Goal: Task Accomplishment & Management: Use online tool/utility

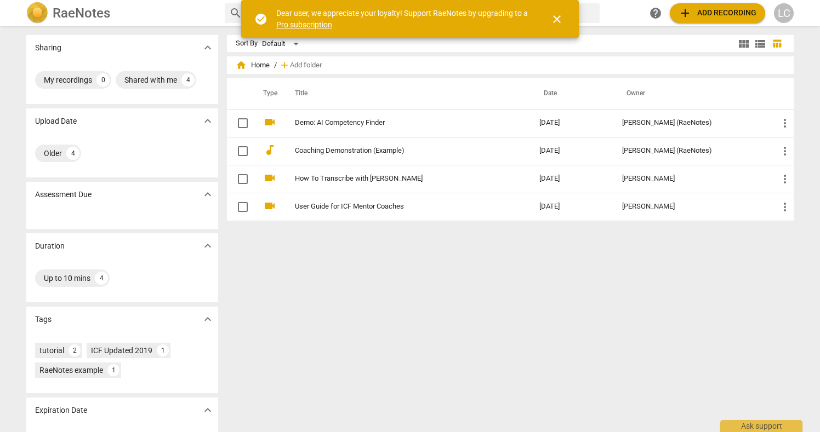
click at [315, 297] on div "Sort By Default view_module view_list table_chart home Home / add Add folder Ty…" at bounding box center [514, 229] width 575 height 389
click at [557, 25] on span "close" at bounding box center [556, 19] width 13 height 13
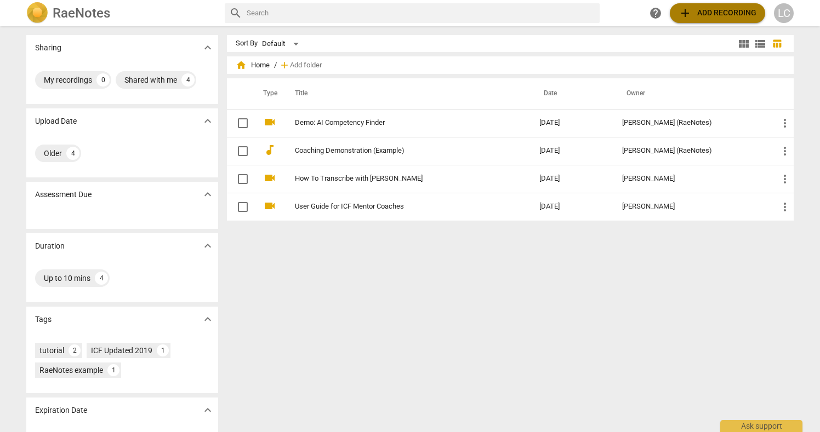
click at [699, 7] on span "add Add recording" at bounding box center [718, 13] width 78 height 13
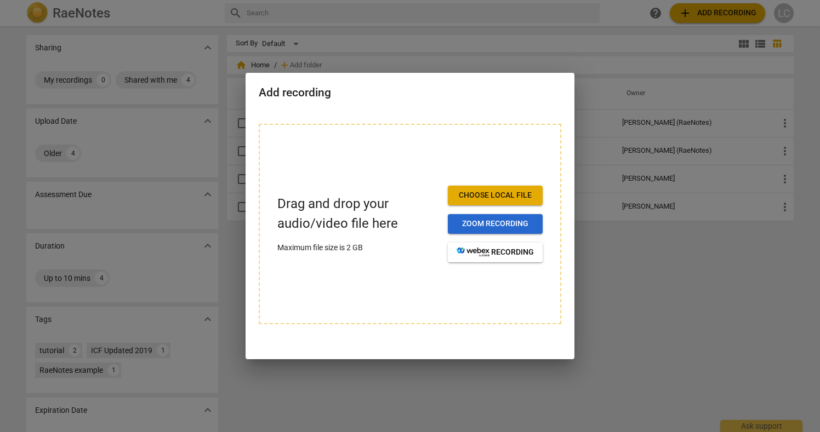
click at [517, 224] on span "Zoom recording" at bounding box center [495, 224] width 77 height 11
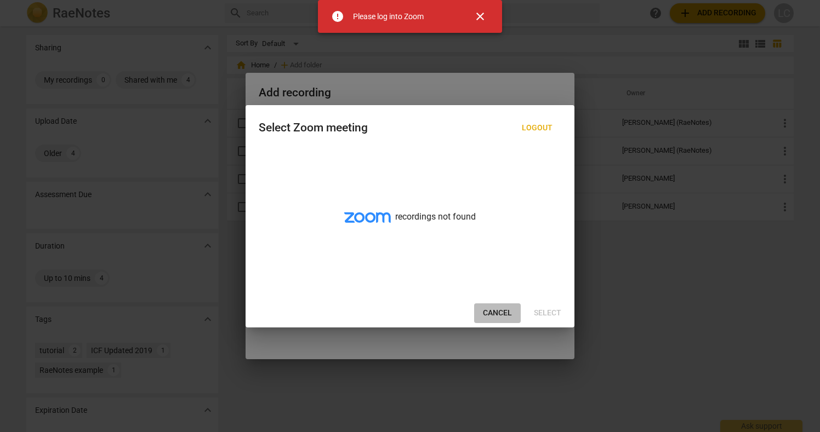
click at [494, 308] on span "Cancel" at bounding box center [497, 313] width 29 height 11
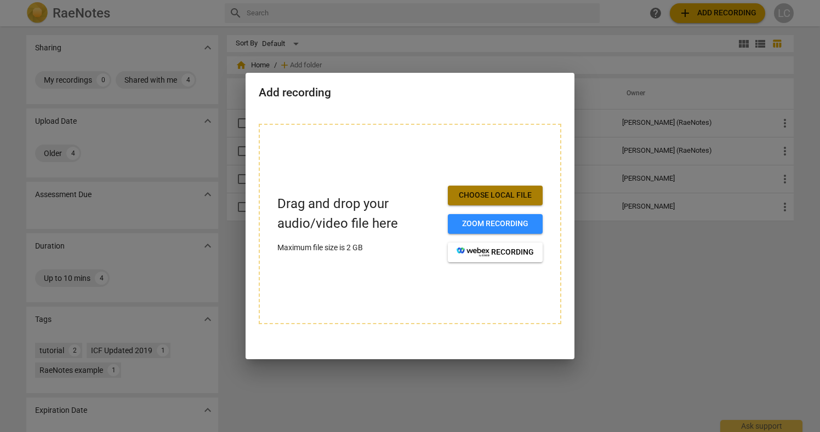
click at [493, 194] on span "Choose local file" at bounding box center [495, 195] width 77 height 11
click at [491, 193] on span "Choose local file" at bounding box center [495, 195] width 77 height 11
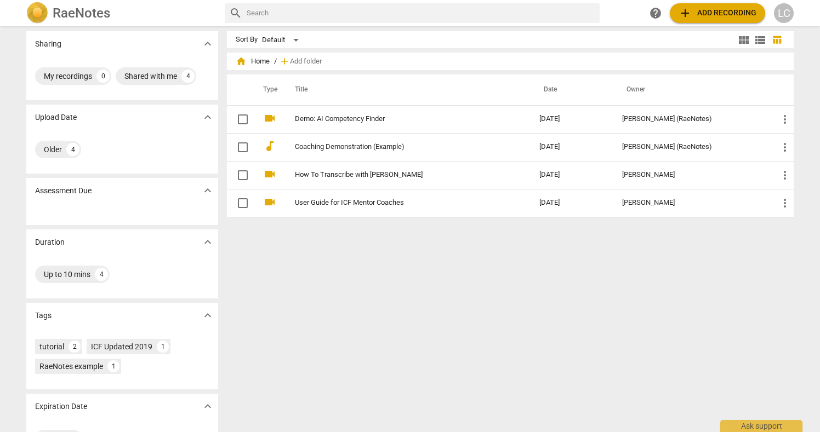
scroll to position [4, 0]
click at [787, 9] on div "LC" at bounding box center [784, 13] width 20 height 20
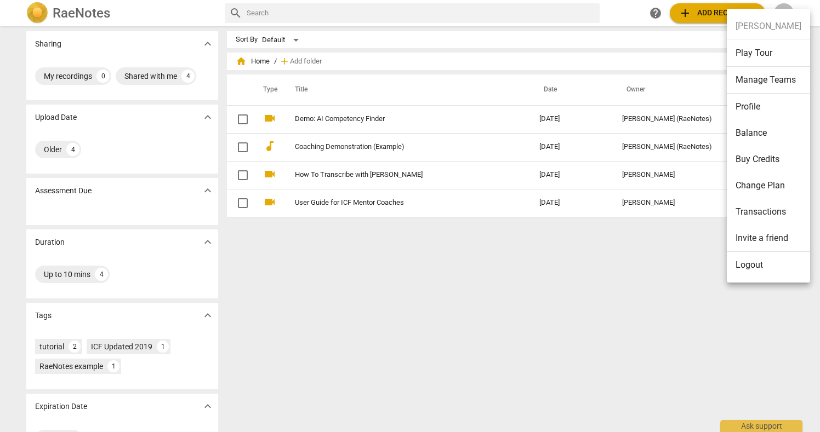
click at [787, 9] on ul "Lisa Christiansen Play Tour Manage Teams Profile Balance Buy Credits Change Pla…" at bounding box center [768, 146] width 83 height 274
click at [515, 370] on div at bounding box center [410, 216] width 820 height 432
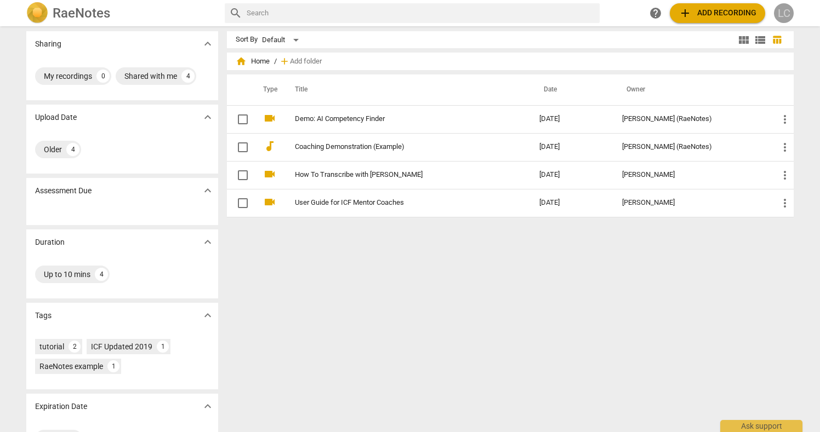
click at [782, 9] on div "LC" at bounding box center [784, 13] width 20 height 20
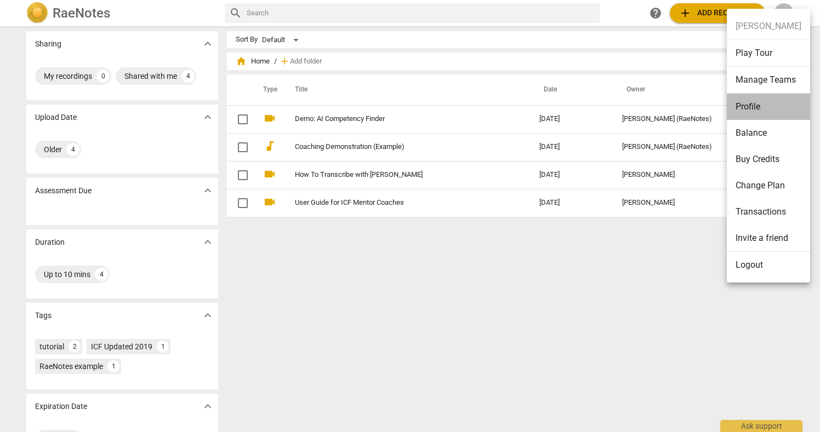
click at [747, 109] on li "Profile" at bounding box center [768, 107] width 83 height 26
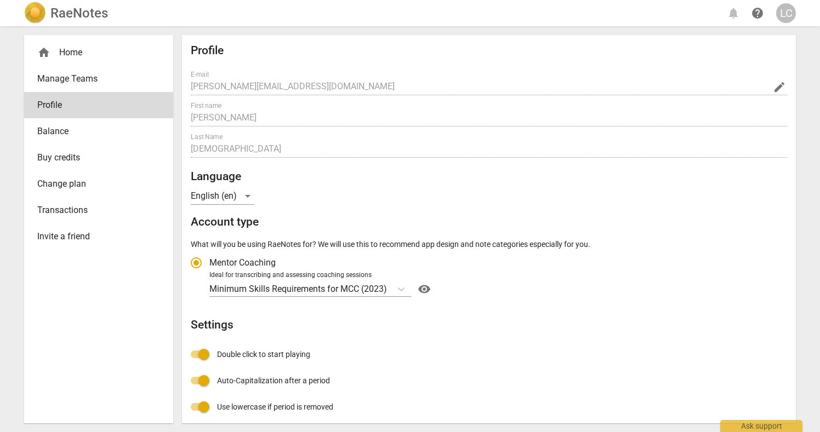
radio input "false"
click at [73, 49] on div "home Home" at bounding box center [94, 52] width 114 height 13
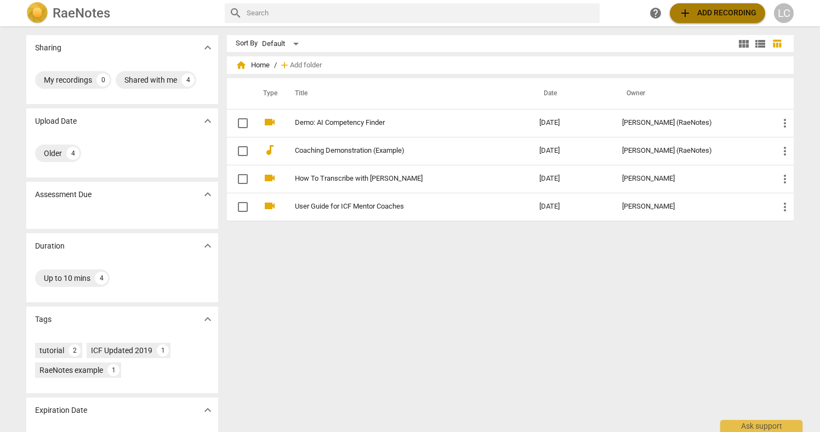
click at [703, 13] on span "add Add recording" at bounding box center [718, 13] width 78 height 13
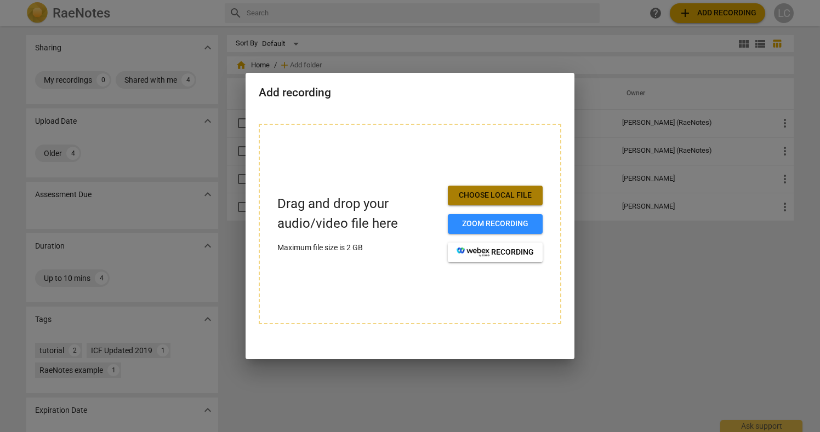
click at [498, 192] on span "Choose local file" at bounding box center [495, 195] width 77 height 11
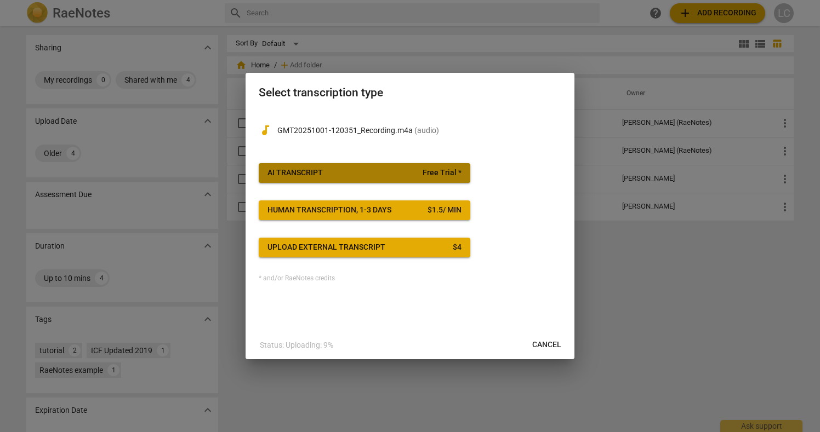
click at [352, 165] on button "AI Transcript Free Trial *" at bounding box center [365, 173] width 212 height 20
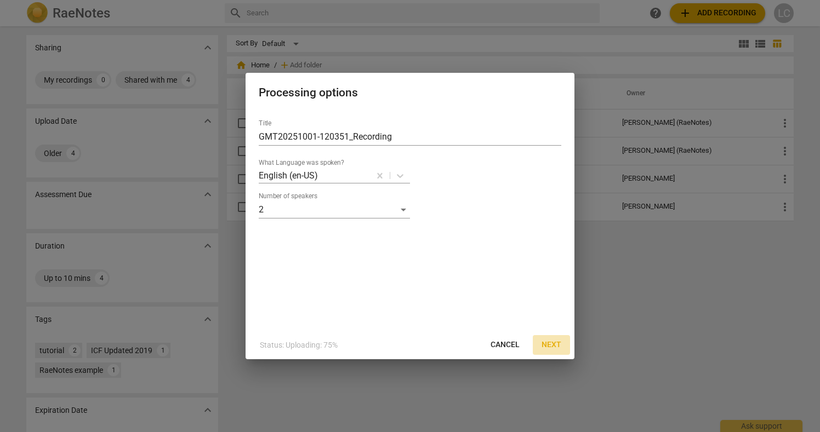
click at [556, 346] on span "Next" at bounding box center [552, 345] width 20 height 11
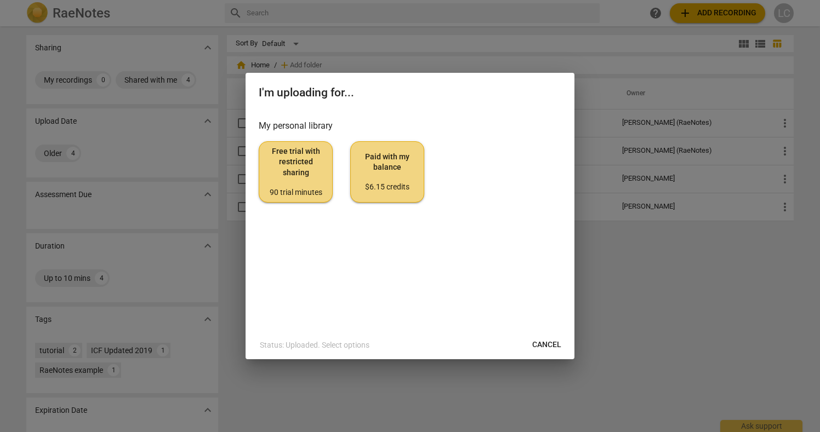
click at [298, 174] on span "Free trial with restricted sharing 90 trial minutes" at bounding box center [295, 172] width 55 height 52
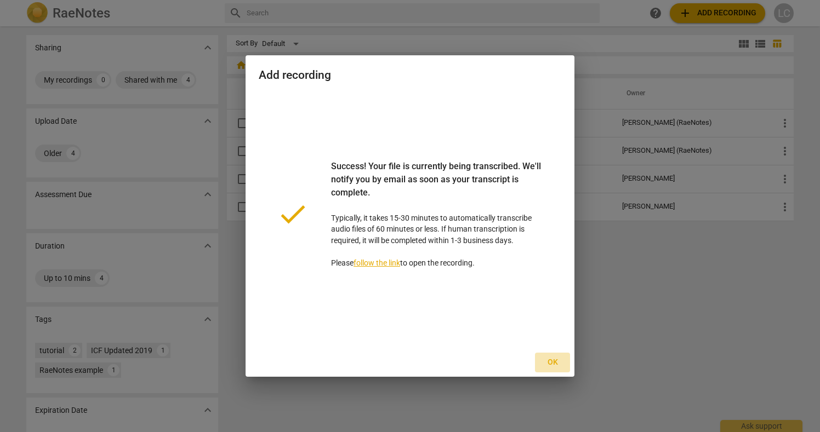
click at [557, 364] on span "Ok" at bounding box center [553, 362] width 18 height 11
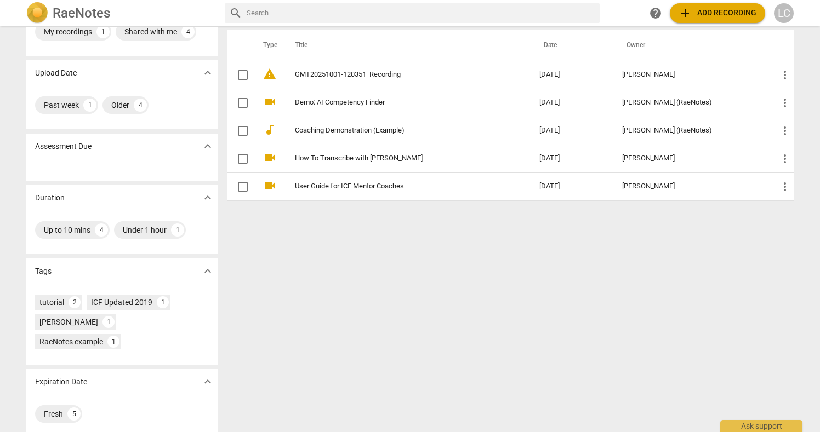
scroll to position [59, 0]
